Goal: Transaction & Acquisition: Purchase product/service

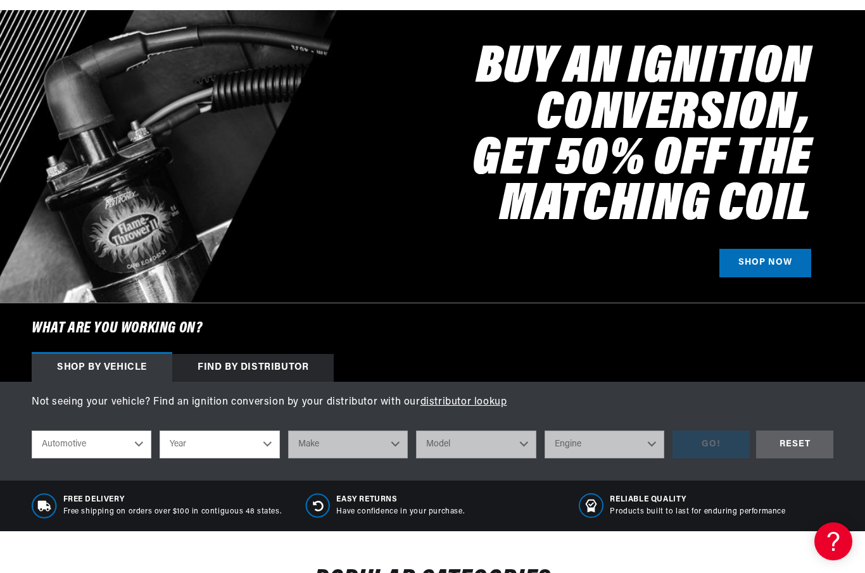
scroll to position [234, 0]
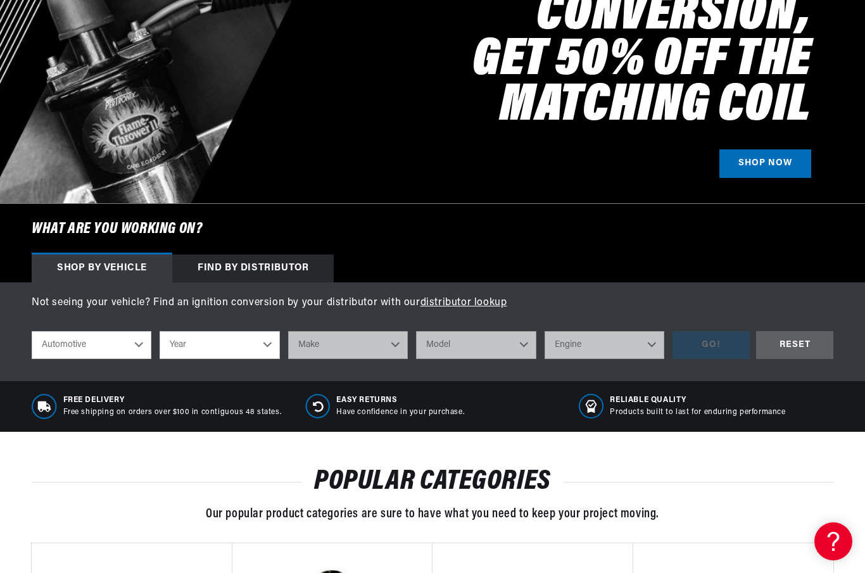
click at [143, 343] on select "Automotive Agricultural Industrial Marine Motorcycle" at bounding box center [92, 345] width 120 height 28
click at [272, 342] on select "Year 2022 2021 2020 2019 2018 2017 2016 2015 2014 2013 2012 2011 2010 2009 2008…" at bounding box center [220, 345] width 120 height 28
select select "1964"
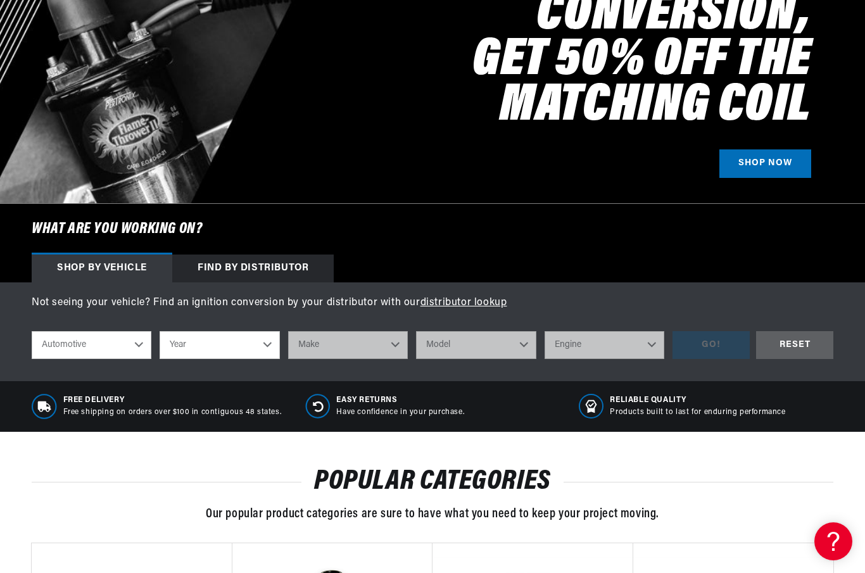
select select "1964"
click at [382, 343] on select "Make American Motors Aston Martin Austin Austin Healey Bentley Buick Cadillac C…" at bounding box center [348, 345] width 120 height 28
select select "Bentley"
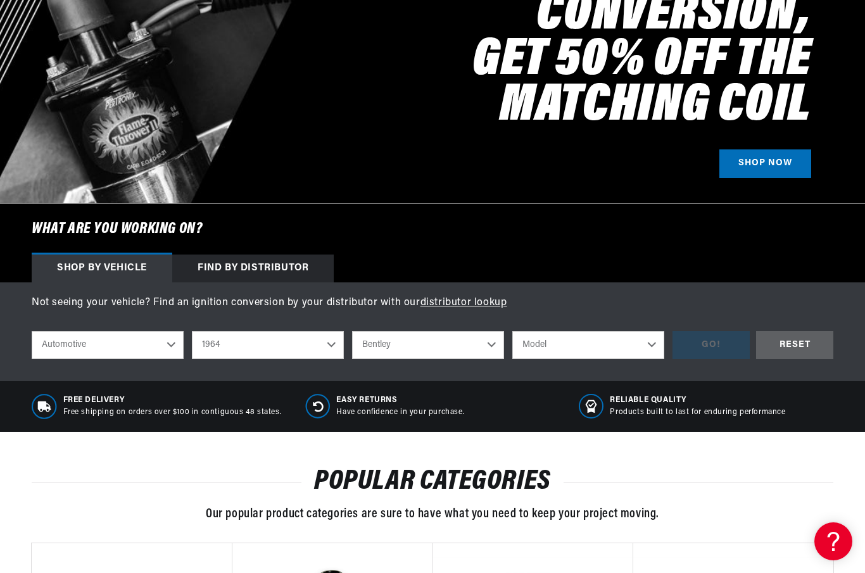
click at [626, 352] on select "Model Continental" at bounding box center [588, 345] width 152 height 28
click at [0, 0] on html "Skip to content Your cart Your cart is empty Get the right parts the first time…" at bounding box center [432, 52] width 865 height 573
click at [599, 346] on select "Model Continental" at bounding box center [588, 345] width 152 height 28
select select "Continental"
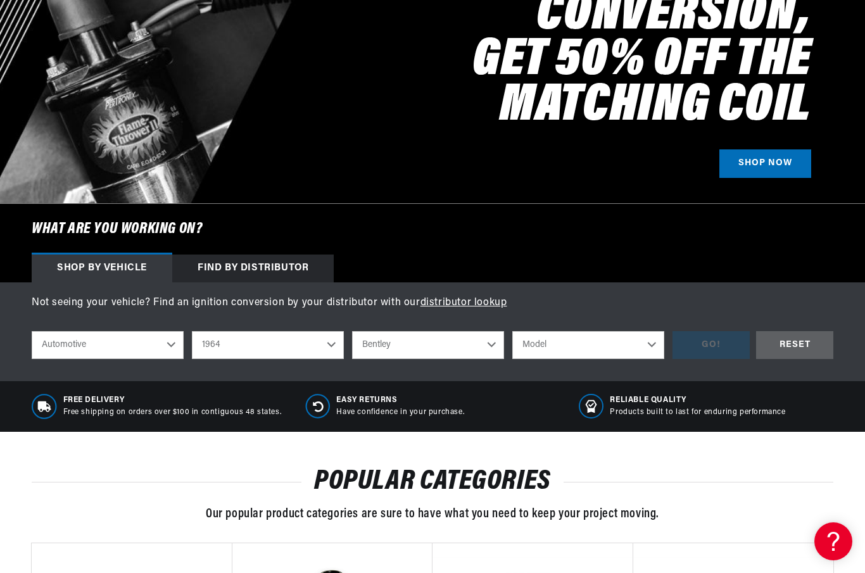
select select "Continental"
click at [730, 349] on div "GO!" at bounding box center [710, 345] width 77 height 28
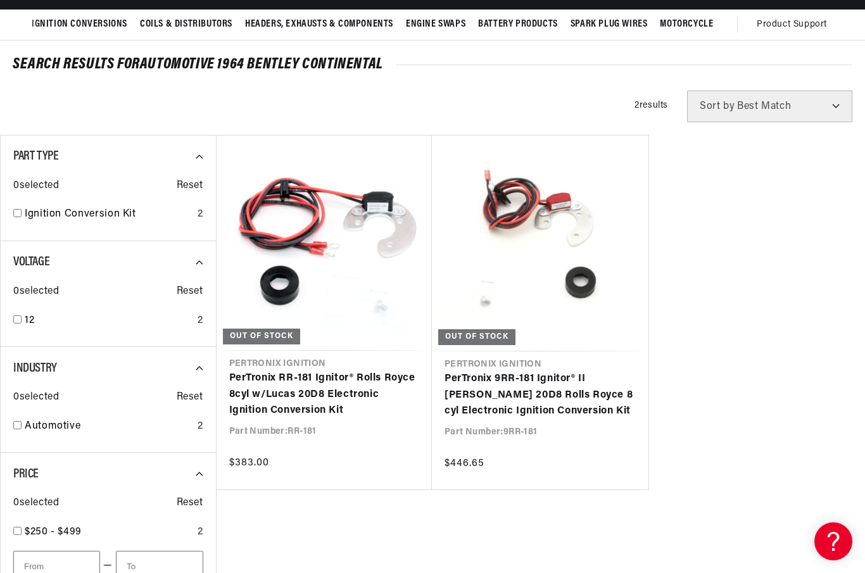
scroll to position [42, 0]
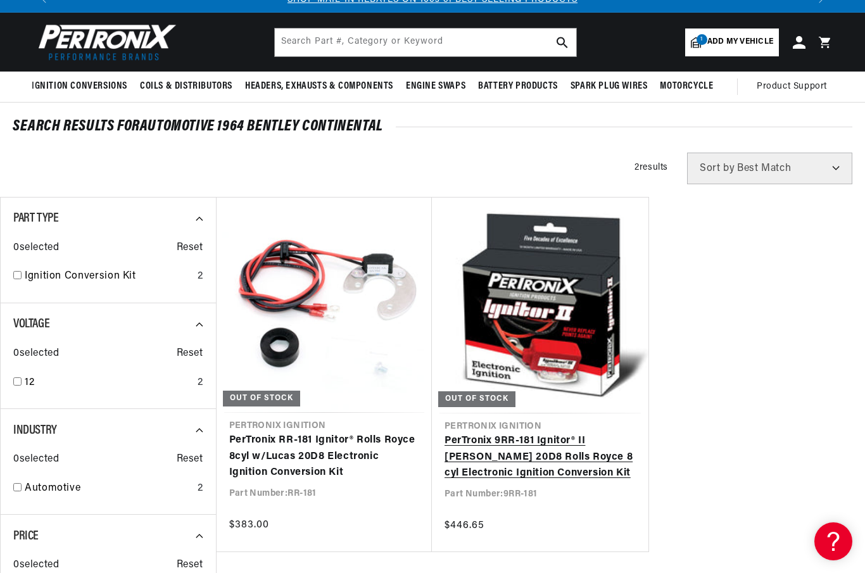
click at [574, 456] on link "PerTronix 9RR-181 Ignitor® II [PERSON_NAME] 20D8 Rolls Royce 8 cyl Electronic I…" at bounding box center [539, 457] width 191 height 49
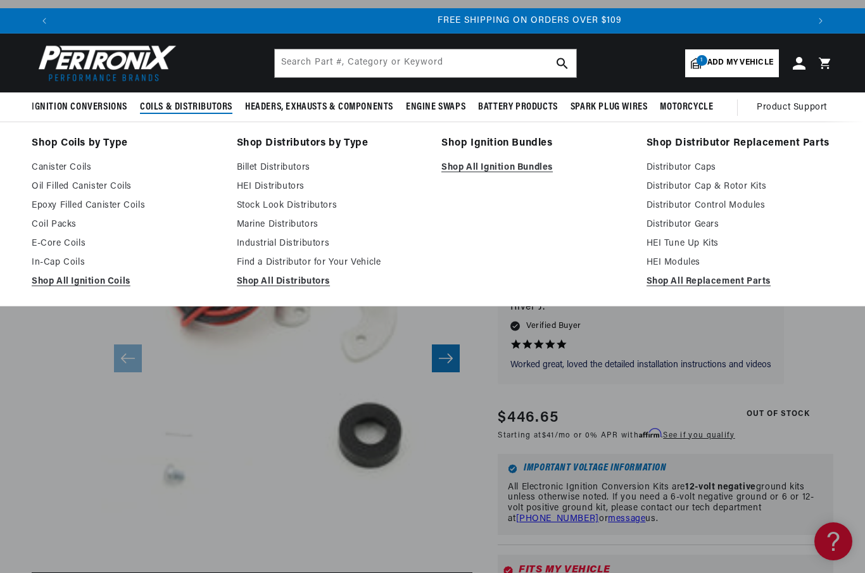
scroll to position [0, 1501]
